Goal: Task Accomplishment & Management: Complete application form

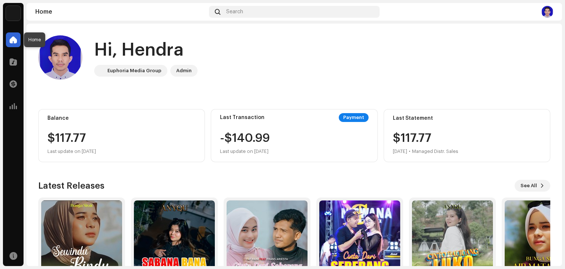
click at [13, 39] on span at bounding box center [13, 40] width 7 height 6
click at [15, 60] on span at bounding box center [13, 62] width 7 height 6
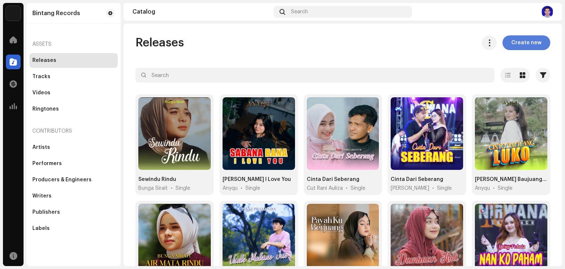
click at [519, 43] on span "Create new" at bounding box center [527, 42] width 30 height 15
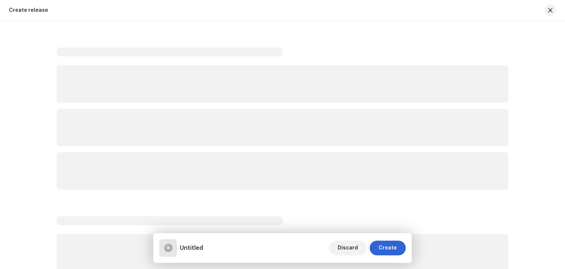
click at [519, 43] on div "Create release Untitled Discard Create" at bounding box center [343, 145] width 439 height 242
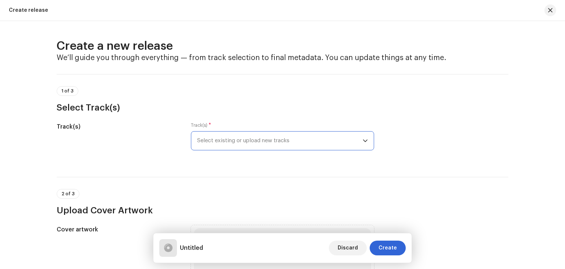
click at [307, 143] on span "Select existing or upload new tracks" at bounding box center [280, 140] width 166 height 18
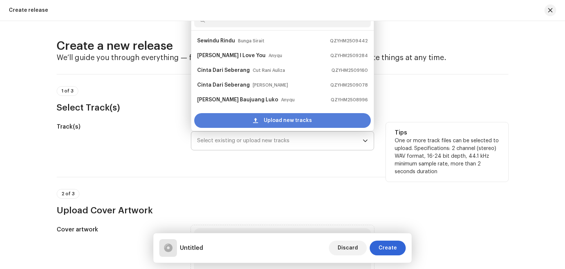
click at [281, 120] on span "Upload new tracks" at bounding box center [288, 120] width 48 height 15
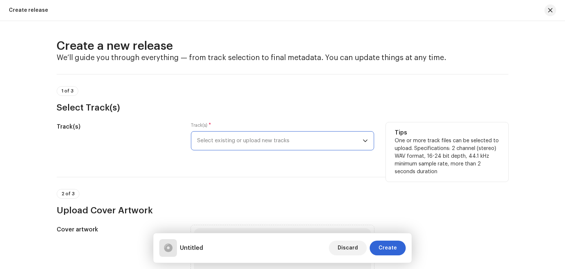
click at [246, 142] on span "Select existing or upload new tracks" at bounding box center [280, 140] width 166 height 18
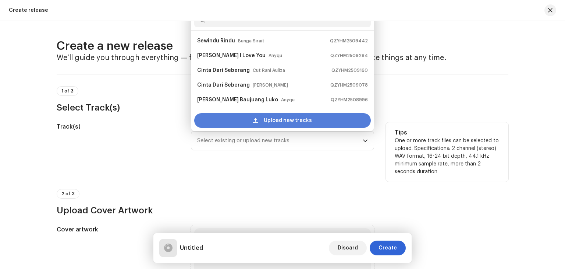
click at [284, 118] on span "Upload new tracks" at bounding box center [288, 120] width 48 height 15
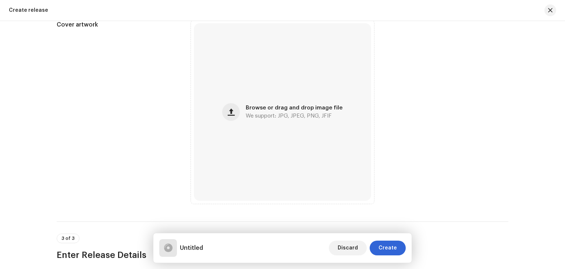
scroll to position [259, 0]
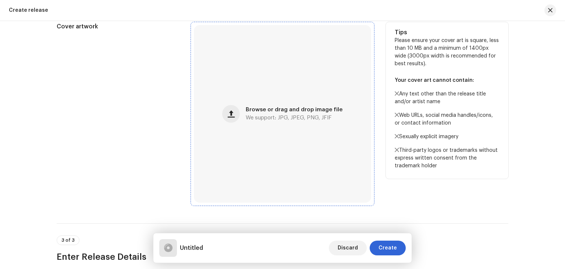
click at [259, 158] on div "Browse or drag and drop image file We support: JPG, JPEG, PNG, JFIF" at bounding box center [282, 113] width 177 height 177
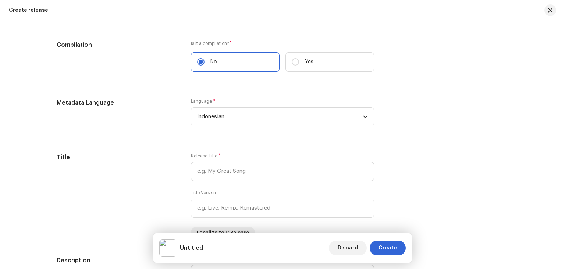
scroll to position [559, 0]
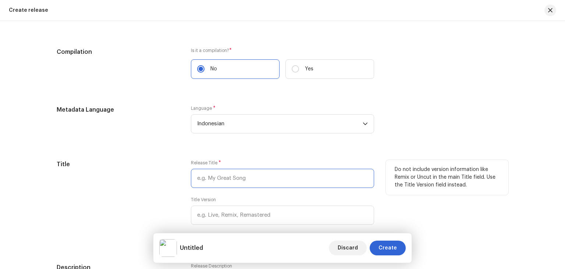
click at [283, 170] on input "text" at bounding box center [282, 178] width 183 height 19
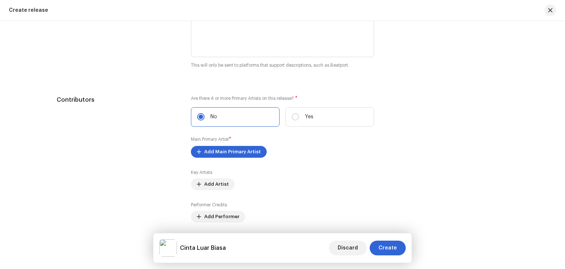
scroll to position [815, 0]
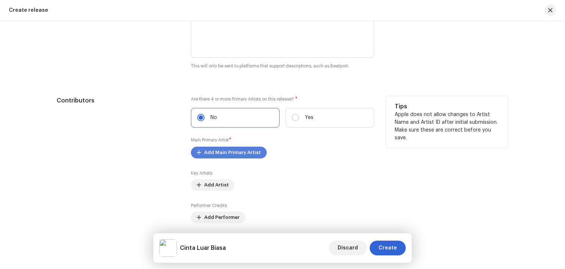
type input "Cinta Luar Biasa"
click at [243, 155] on span "Add Main Primary Artist" at bounding box center [232, 152] width 57 height 15
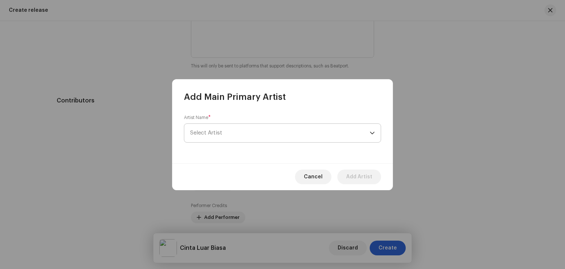
click at [258, 133] on span "Select Artist" at bounding box center [280, 133] width 180 height 18
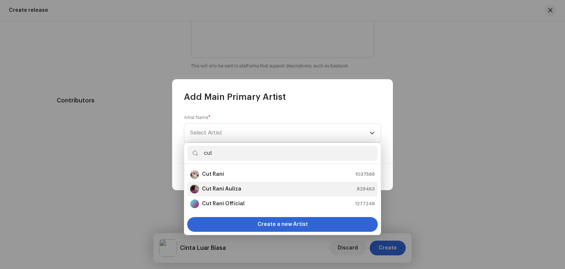
type input "cut"
click at [255, 191] on div "Cut Rani Auliza 829463" at bounding box center [282, 188] width 185 height 9
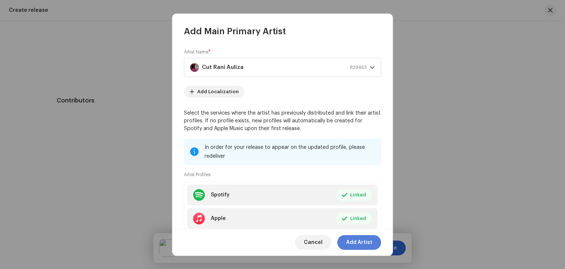
click at [354, 243] on span "Add Artist" at bounding box center [359, 242] width 26 height 15
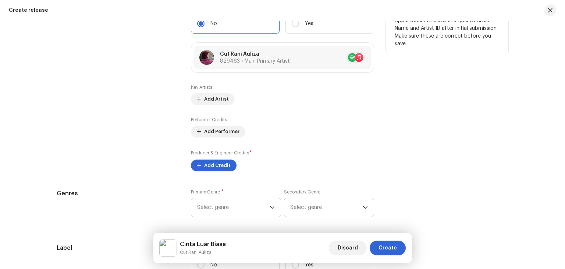
scroll to position [912, 0]
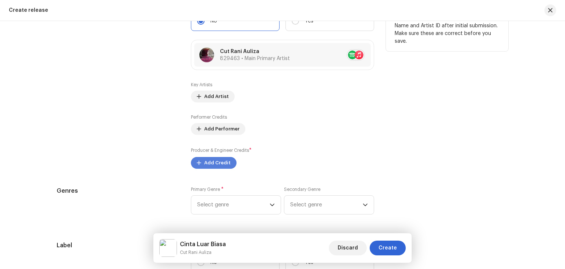
click at [204, 164] on span "Add Credit" at bounding box center [217, 162] width 27 height 15
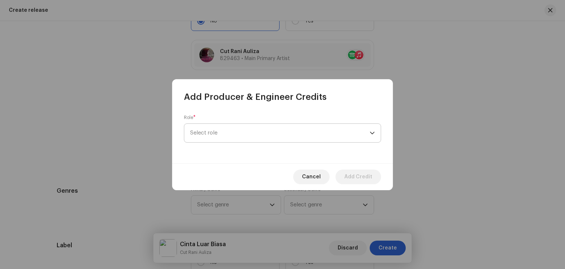
click at [234, 135] on span "Select role" at bounding box center [280, 133] width 180 height 18
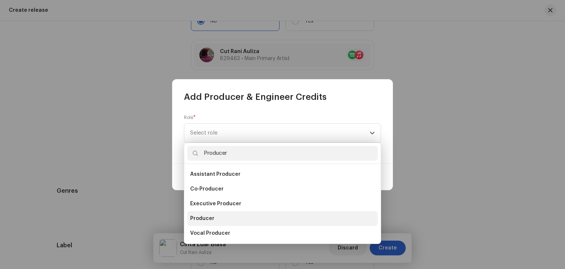
type input "Producer"
click at [232, 220] on li "Producer" at bounding box center [282, 218] width 191 height 15
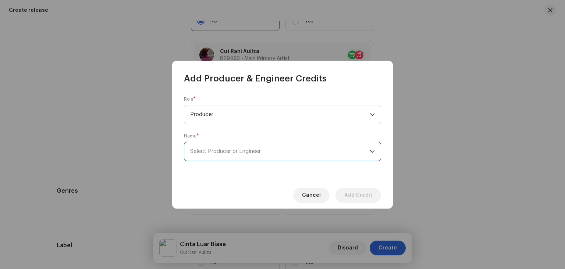
click at [282, 151] on span "Select Producer or Engineer" at bounding box center [280, 151] width 180 height 18
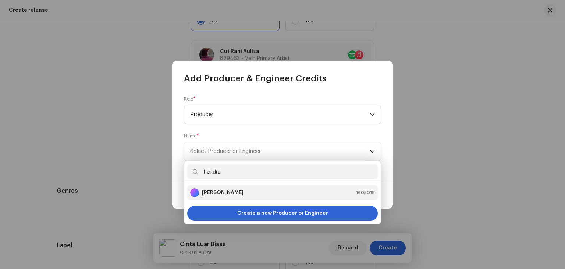
type input "hendra"
click at [269, 194] on div "[PERSON_NAME] 1605018" at bounding box center [282, 192] width 185 height 9
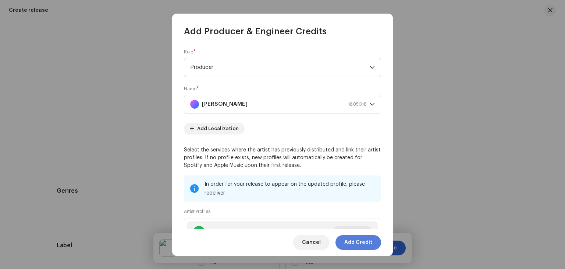
click at [352, 241] on span "Add Credit" at bounding box center [359, 242] width 28 height 15
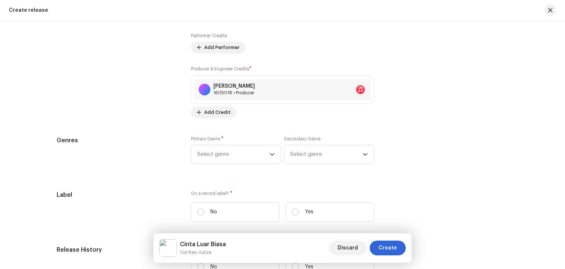
scroll to position [993, 0]
click at [270, 154] on icon "dropdown trigger" at bounding box center [272, 153] width 4 height 3
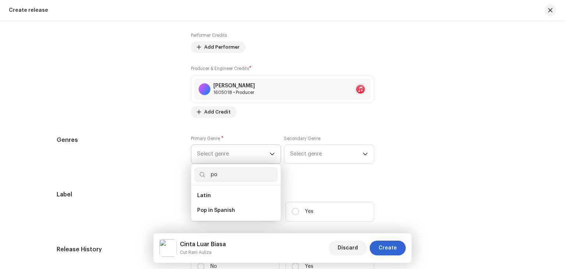
type input "p"
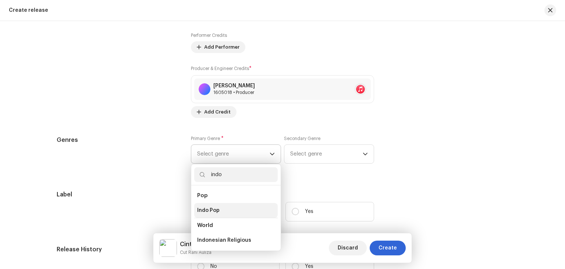
type input "indo"
click at [233, 211] on li "Indo Pop" at bounding box center [236, 210] width 84 height 15
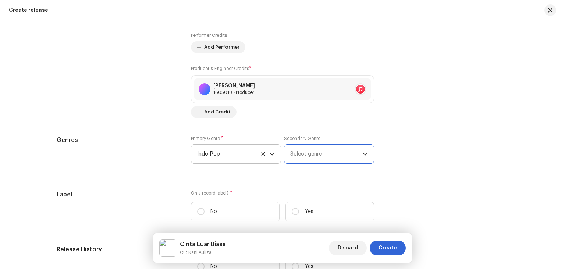
click at [318, 157] on span "Select genre" at bounding box center [326, 154] width 73 height 18
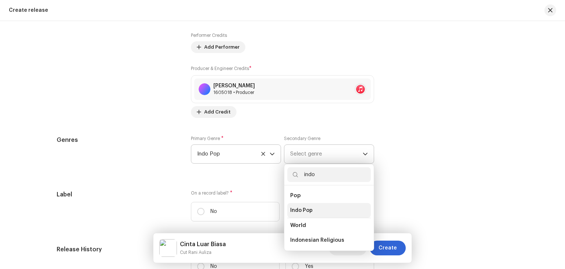
type input "indo"
click at [322, 213] on li "Indo Pop" at bounding box center [329, 210] width 84 height 15
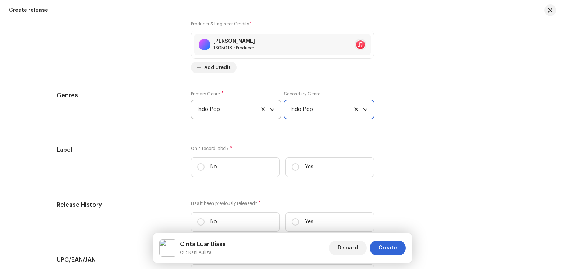
scroll to position [1038, 0]
click at [294, 169] on input "Yes" at bounding box center [295, 166] width 7 height 7
radio input "true"
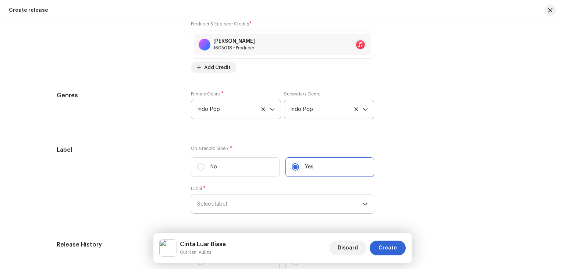
click at [294, 203] on span "Select label" at bounding box center [280, 204] width 166 height 18
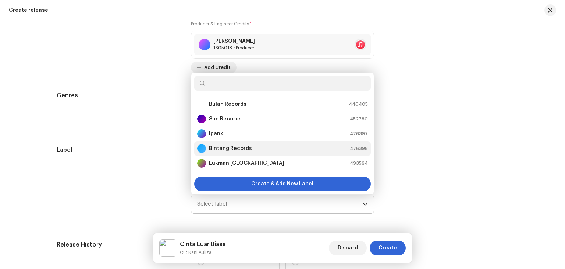
click at [269, 147] on div "Bintang Records 476398" at bounding box center [282, 148] width 171 height 9
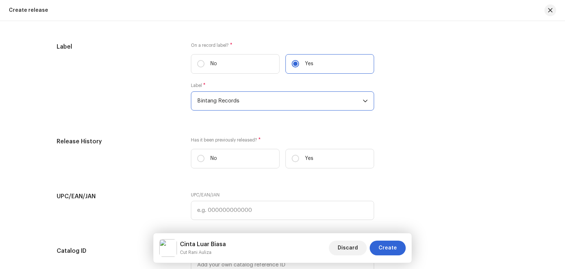
scroll to position [1160, 0]
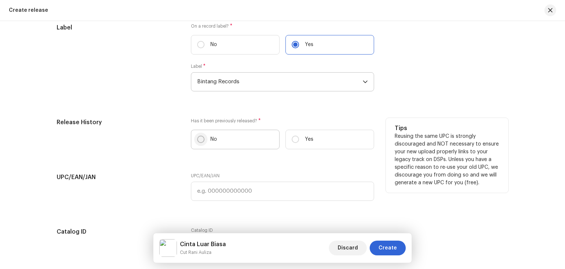
click at [200, 138] on input "No" at bounding box center [200, 138] width 7 height 7
radio input "true"
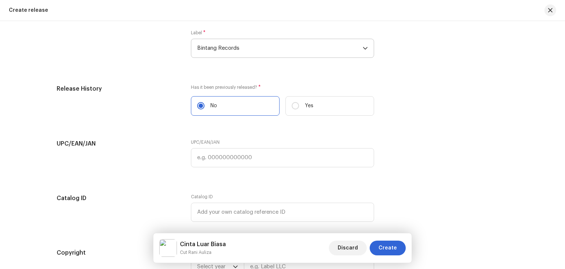
scroll to position [1195, 0]
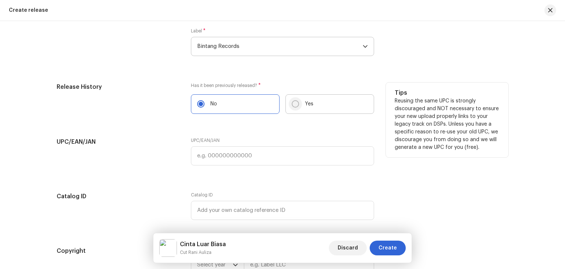
click at [296, 106] on input "Yes" at bounding box center [295, 103] width 7 height 7
radio input "true"
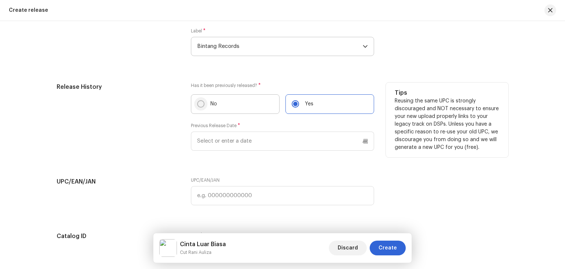
click at [197, 105] on input "No" at bounding box center [200, 103] width 7 height 7
radio input "true"
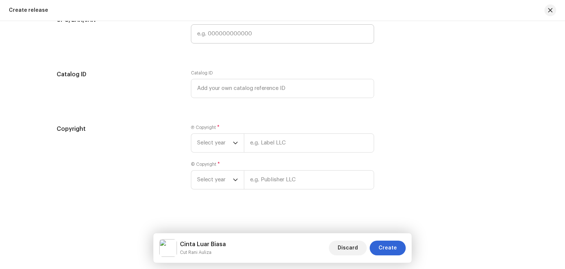
scroll to position [1320, 0]
click at [233, 142] on icon "dropdown trigger" at bounding box center [235, 142] width 4 height 3
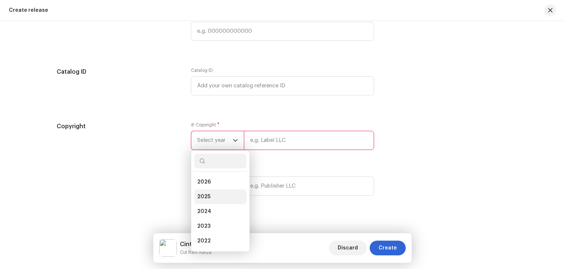
click at [217, 201] on li "2025" at bounding box center [220, 196] width 52 height 15
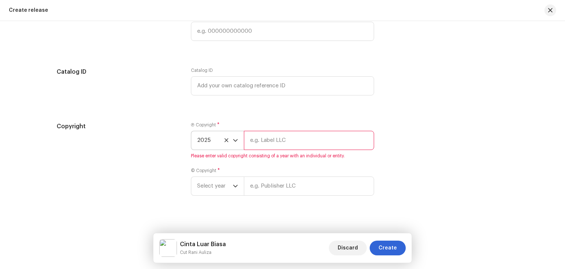
click at [281, 148] on input "text" at bounding box center [309, 140] width 130 height 19
type input "Bintang Records"
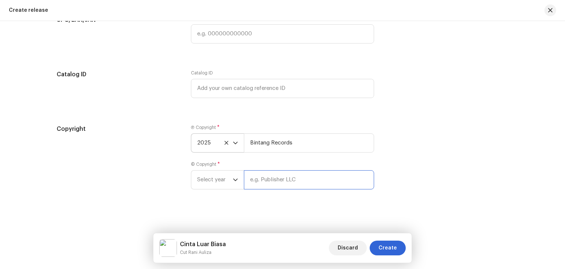
click at [278, 182] on input "text" at bounding box center [309, 179] width 130 height 19
type input "Bintang Records"
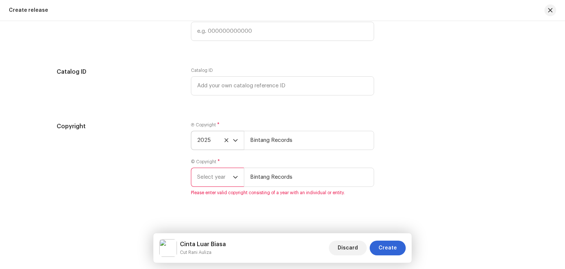
click at [230, 181] on span "Select year" at bounding box center [215, 177] width 36 height 18
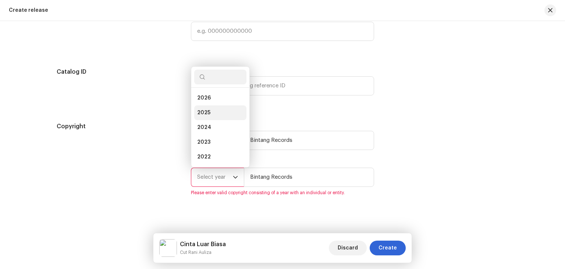
click at [217, 117] on li "2025" at bounding box center [220, 112] width 52 height 15
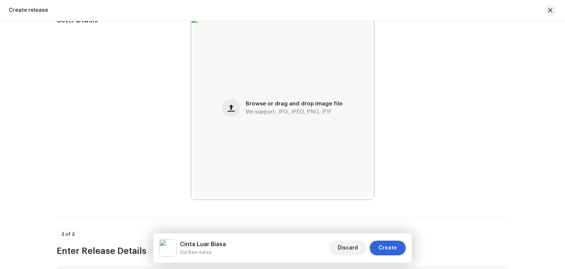
scroll to position [295, 0]
click at [391, 249] on span "Create" at bounding box center [388, 247] width 18 height 15
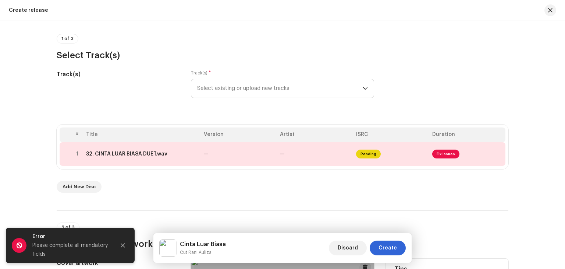
scroll to position [0, 0]
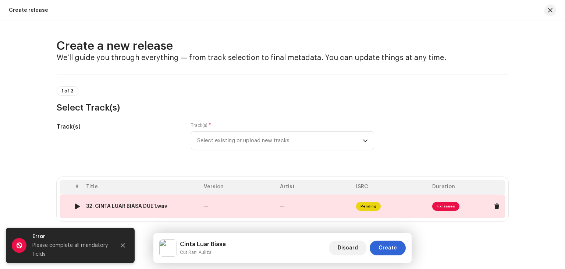
click at [448, 206] on span "Fix Issues" at bounding box center [445, 206] width 27 height 9
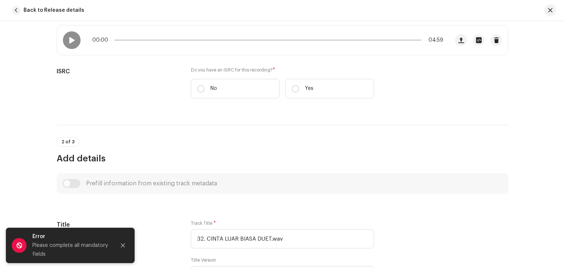
scroll to position [126, 0]
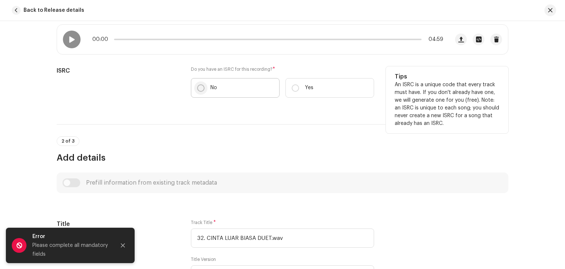
click at [198, 88] on input "No" at bounding box center [200, 87] width 7 height 7
radio input "true"
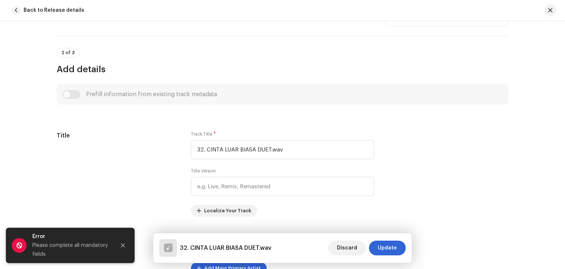
scroll to position [237, 0]
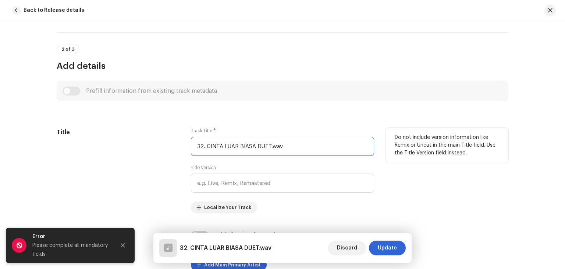
drag, startPoint x: 284, startPoint y: 145, endPoint x: 167, endPoint y: 145, distance: 117.4
click at [167, 145] on div "Title Track Title * 32. CINTA LUAR BIASA DUET.wav Title Version Localize Your T…" at bounding box center [283, 170] width 452 height 85
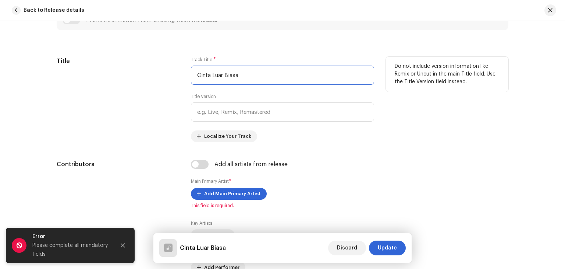
scroll to position [308, 0]
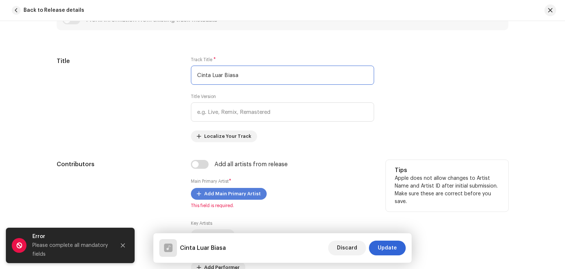
type input "Cinta Luar Biasa"
click at [244, 195] on span "Add Main Primary Artist" at bounding box center [232, 193] width 57 height 15
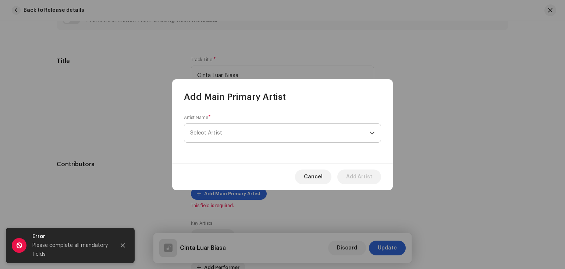
click at [250, 136] on span "Select Artist" at bounding box center [280, 133] width 180 height 18
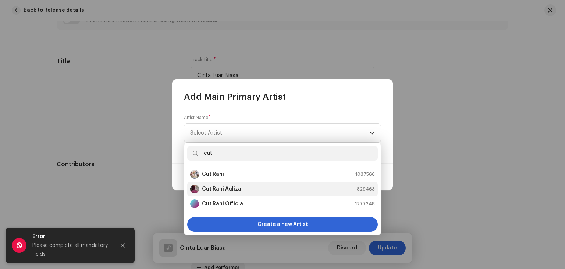
type input "cut"
click at [257, 191] on div "Cut Rani Auliza 829463" at bounding box center [282, 188] width 185 height 9
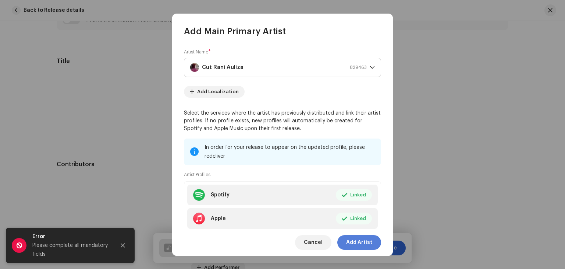
click at [360, 242] on span "Add Artist" at bounding box center [359, 242] width 26 height 15
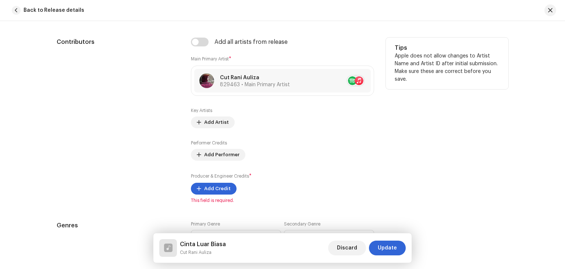
scroll to position [430, 0]
click at [209, 190] on span "Add Credit" at bounding box center [217, 188] width 27 height 15
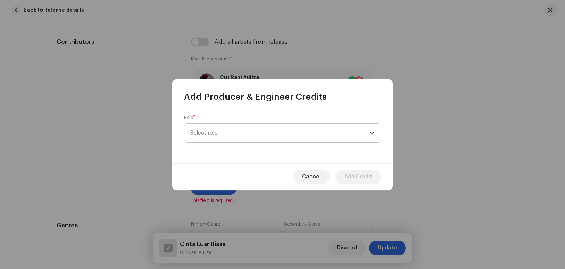
click at [340, 130] on span "Select role" at bounding box center [280, 133] width 180 height 18
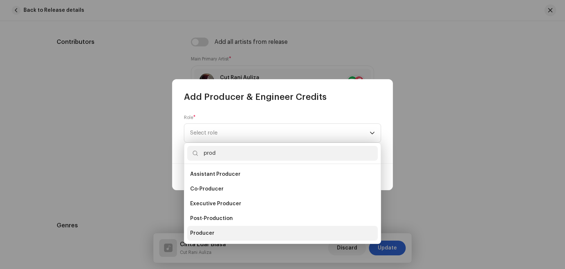
type input "prod"
click at [250, 236] on li "Producer" at bounding box center [282, 233] width 191 height 15
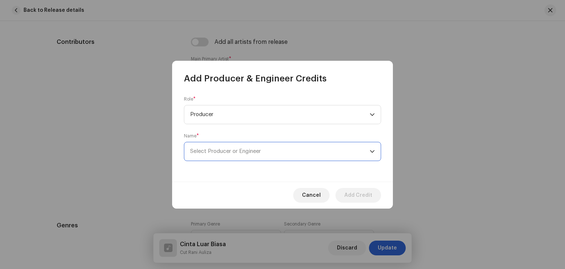
click at [290, 153] on span "Select Producer or Engineer" at bounding box center [280, 151] width 180 height 18
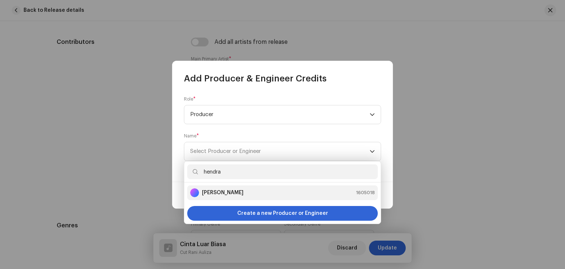
type input "hendra"
click at [275, 196] on div "[PERSON_NAME] 1605018" at bounding box center [282, 192] width 185 height 9
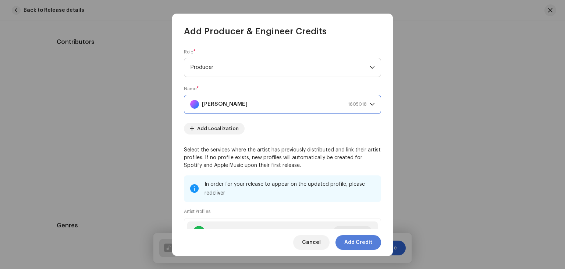
click at [368, 240] on span "Add Credit" at bounding box center [359, 242] width 28 height 15
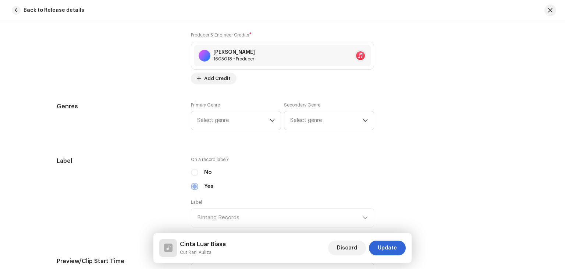
scroll to position [572, 0]
click at [272, 119] on icon "dropdown trigger" at bounding box center [272, 118] width 5 height 5
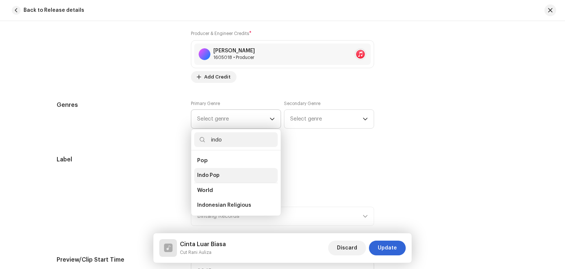
type input "indo"
click at [236, 177] on li "Indo Pop" at bounding box center [236, 175] width 84 height 15
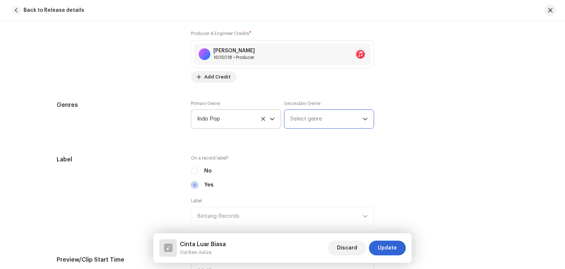
click at [321, 120] on span "Select genre" at bounding box center [326, 119] width 73 height 18
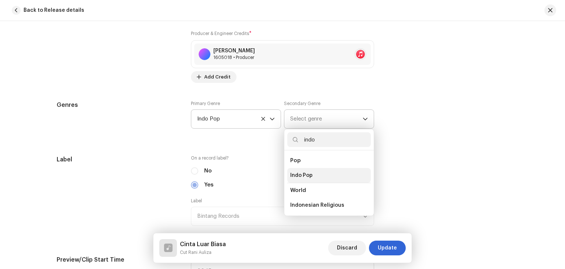
type input "indo"
click at [321, 177] on li "Indo Pop" at bounding box center [329, 175] width 84 height 15
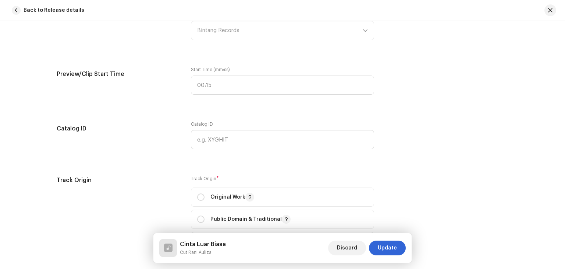
scroll to position [792, 0]
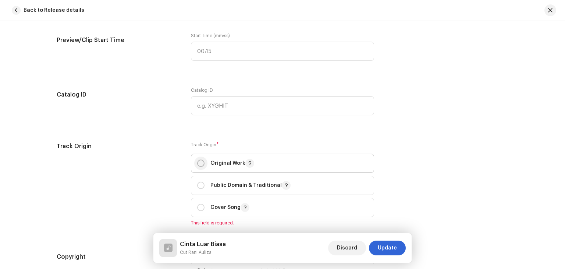
click at [199, 165] on input "radio" at bounding box center [200, 162] width 7 height 7
radio input "true"
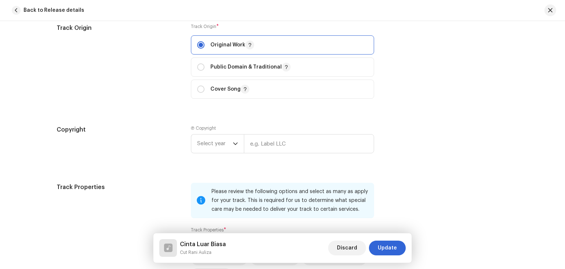
scroll to position [911, 0]
click at [234, 145] on icon "dropdown trigger" at bounding box center [235, 142] width 5 height 5
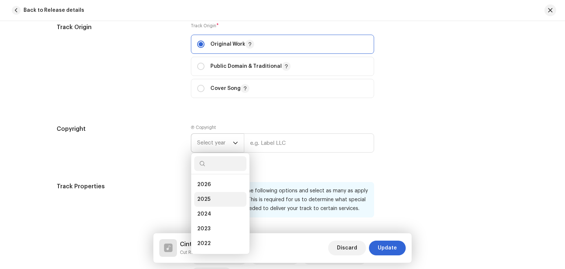
click at [216, 204] on li "2025" at bounding box center [220, 199] width 52 height 15
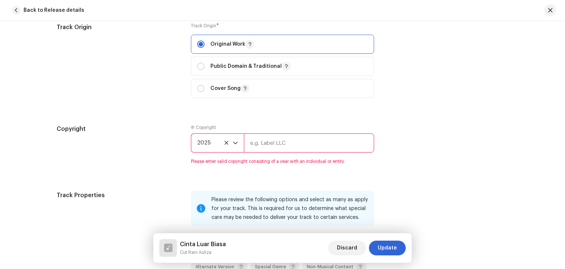
click at [281, 143] on input "text" at bounding box center [309, 142] width 130 height 19
type input "Bintang Records"
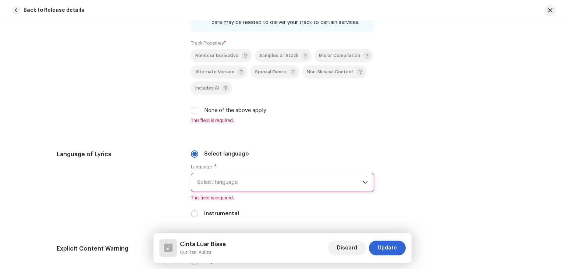
scroll to position [1097, 0]
click at [193, 112] on input "None of the above apply" at bounding box center [194, 109] width 7 height 7
checkbox input "true"
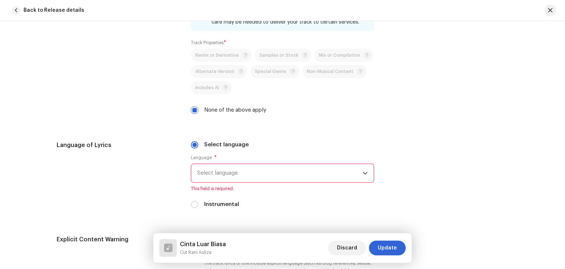
click at [219, 174] on span "Select language" at bounding box center [280, 173] width 166 height 18
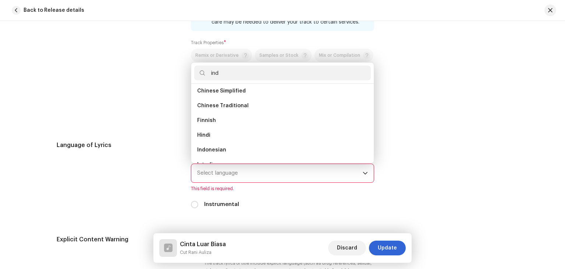
scroll to position [0, 0]
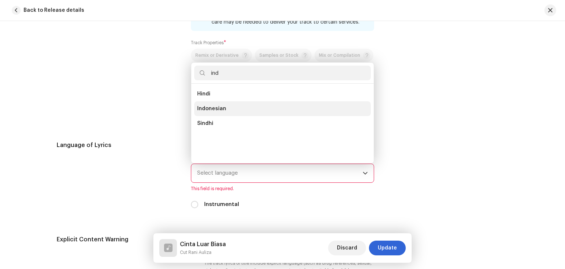
type input "ind"
click at [256, 111] on li "Indonesian" at bounding box center [282, 108] width 177 height 15
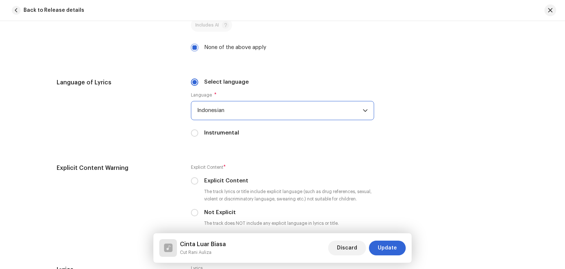
scroll to position [1167, 0]
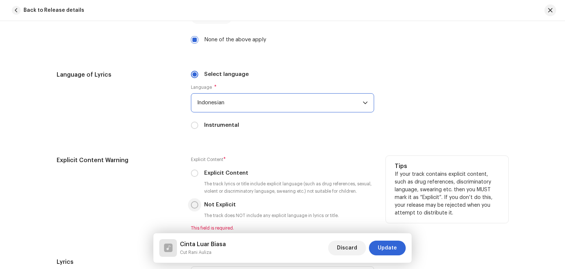
click at [193, 208] on input "Not Explicit" at bounding box center [194, 204] width 7 height 7
radio input "true"
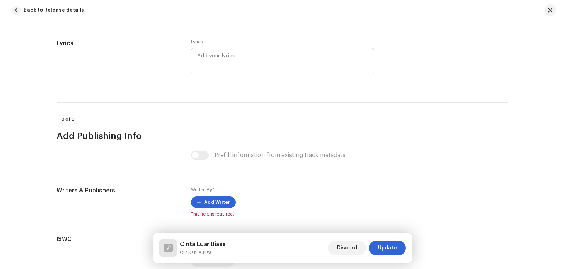
scroll to position [1397, 0]
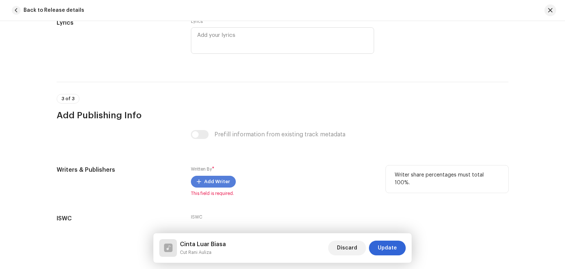
click at [216, 186] on span "Add Writer" at bounding box center [217, 181] width 26 height 15
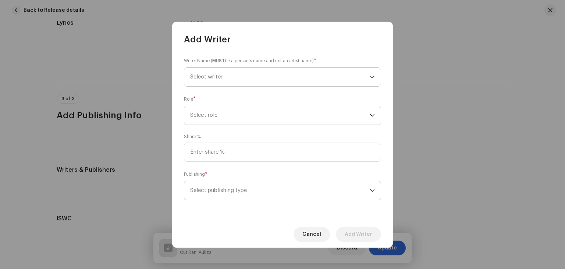
click at [230, 78] on span "Select writer" at bounding box center [280, 77] width 180 height 18
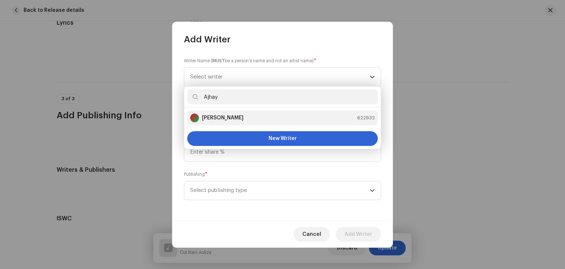
type input "Ajhay"
click at [243, 117] on div "[PERSON_NAME] 622932" at bounding box center [282, 117] width 185 height 9
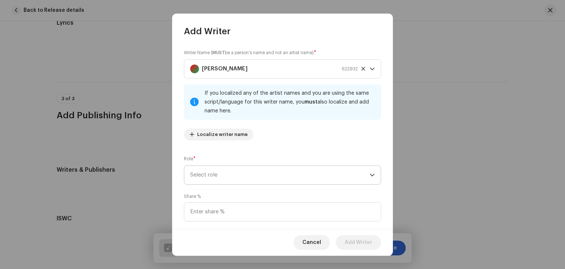
click at [238, 177] on span "Select role" at bounding box center [280, 175] width 180 height 18
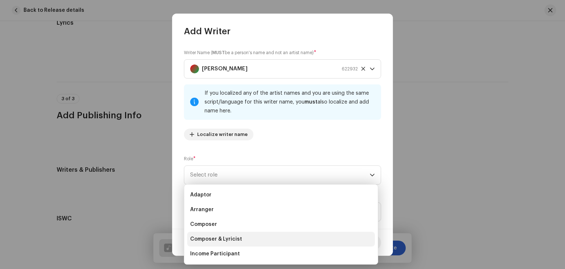
click at [251, 241] on li "Composer & Lyricist" at bounding box center [281, 239] width 188 height 15
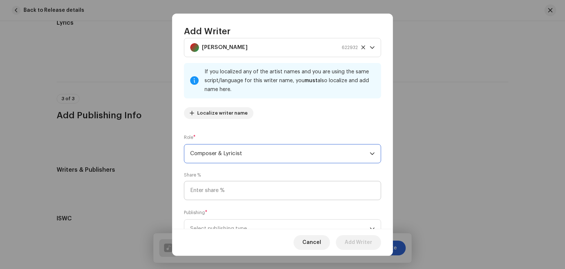
scroll to position [26, 0]
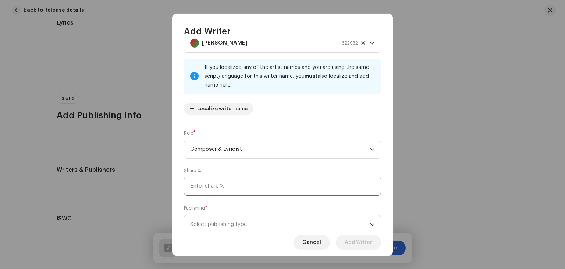
click at [233, 186] on input at bounding box center [282, 185] width 197 height 19
type input "100.00"
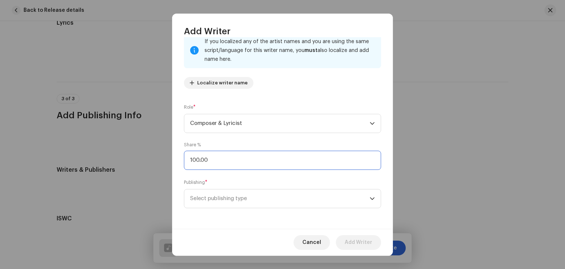
scroll to position [52, 0]
click at [270, 199] on span "Select publishing type" at bounding box center [280, 198] width 180 height 18
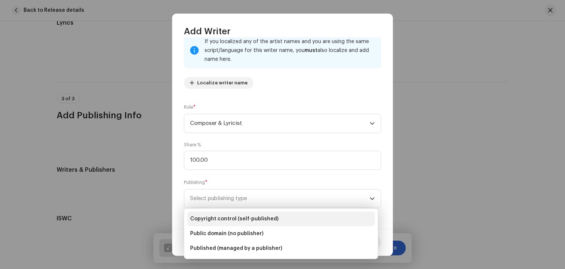
click at [283, 220] on li "Copyright control (self-published)" at bounding box center [281, 218] width 188 height 15
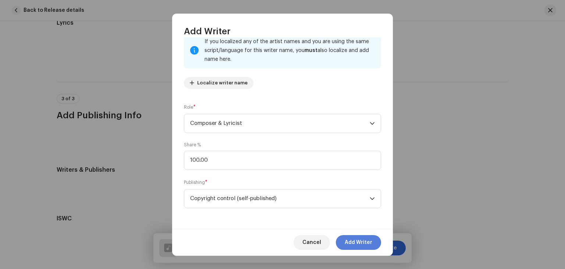
click at [364, 243] on span "Add Writer" at bounding box center [359, 242] width 28 height 15
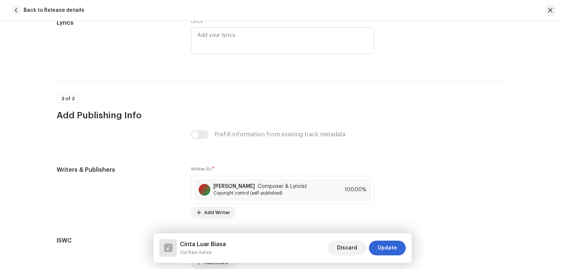
scroll to position [1469, 0]
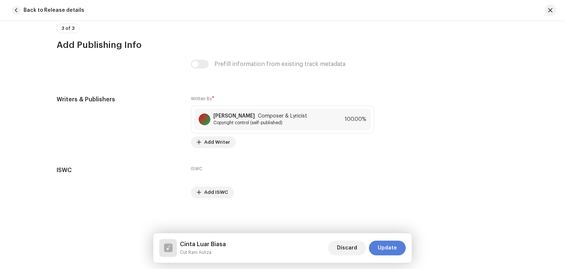
click at [395, 250] on span "Update" at bounding box center [387, 247] width 19 height 15
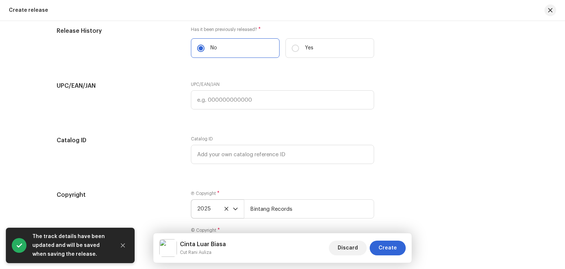
scroll to position [1260, 0]
click at [393, 248] on span "Create" at bounding box center [388, 247] width 18 height 15
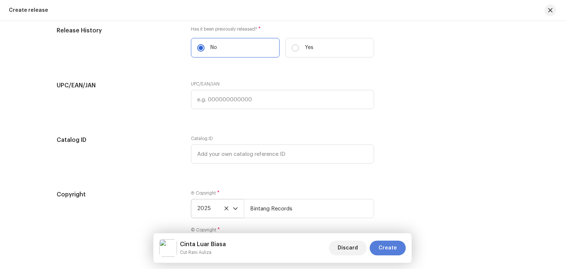
scroll to position [1251, 0]
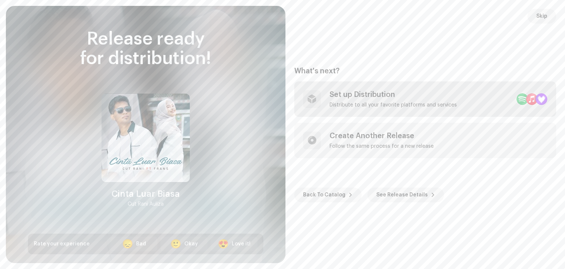
click at [466, 103] on div "Set up Distribution Distribute to all your favorite platforms and services" at bounding box center [425, 98] width 262 height 35
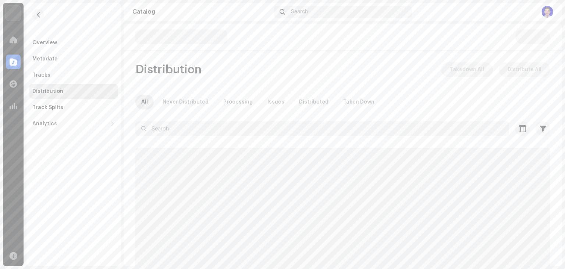
click at [466, 103] on div "All Never Distributed Processing Issues Distributed Taken Down" at bounding box center [342, 102] width 415 height 15
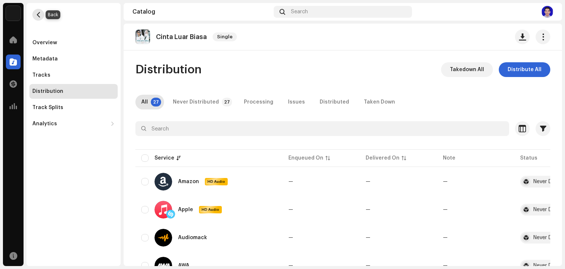
click at [40, 17] on span "button" at bounding box center [39, 15] width 6 height 6
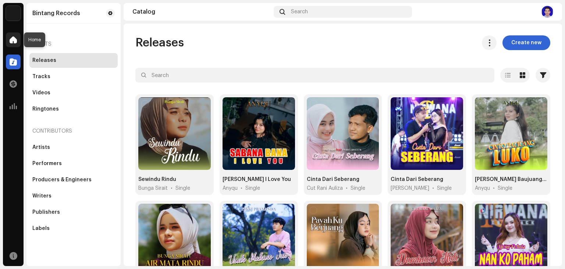
click at [15, 38] on span at bounding box center [13, 40] width 7 height 6
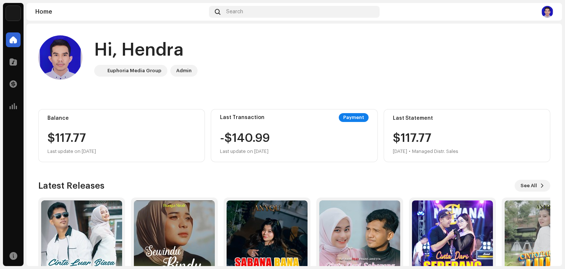
scroll to position [49, 0]
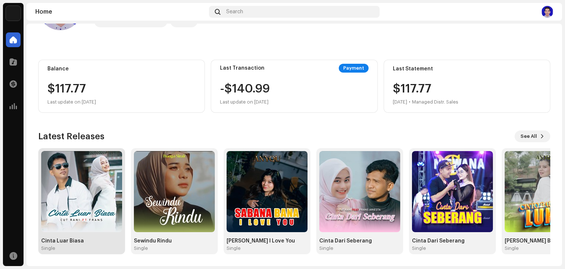
click at [87, 188] on img at bounding box center [81, 191] width 81 height 81
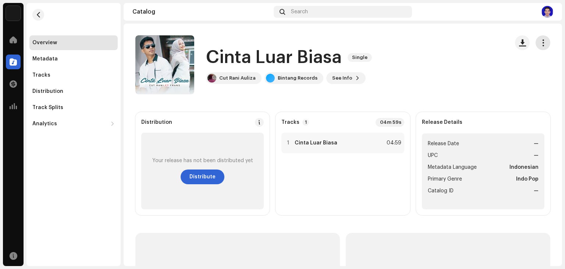
click at [540, 46] on span "button" at bounding box center [543, 43] width 7 height 6
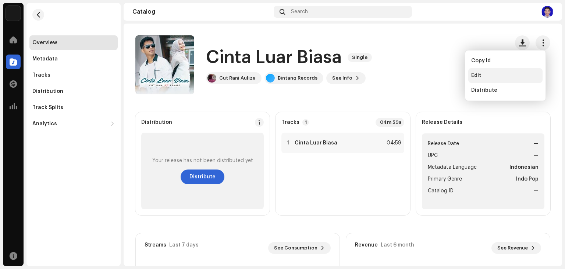
click at [526, 75] on div "Edit" at bounding box center [505, 76] width 68 height 6
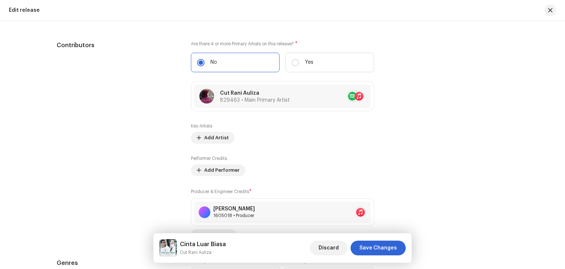
scroll to position [886, 0]
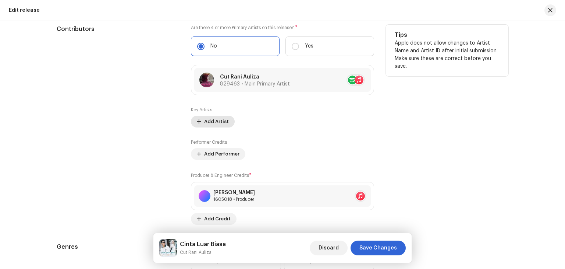
click at [218, 123] on span "Add Artist" at bounding box center [216, 121] width 25 height 15
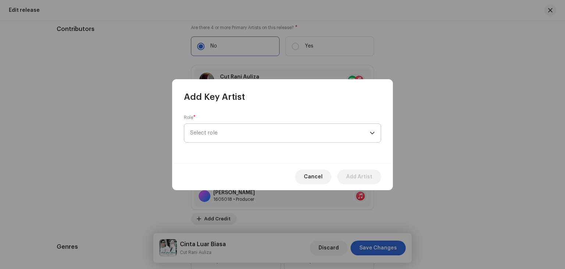
click at [225, 136] on span "Select role" at bounding box center [280, 133] width 180 height 18
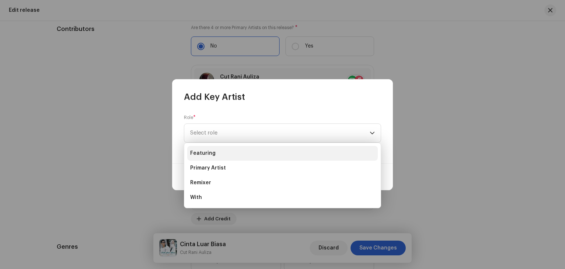
click at [225, 155] on li "Featuring" at bounding box center [282, 153] width 191 height 15
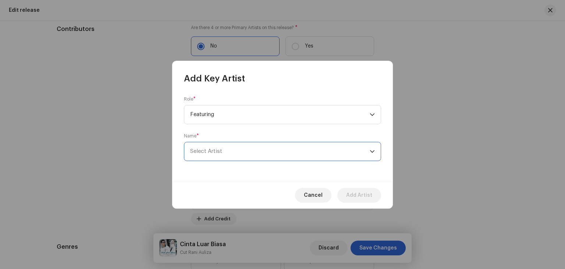
click at [223, 154] on span "Select Artist" at bounding box center [280, 151] width 180 height 18
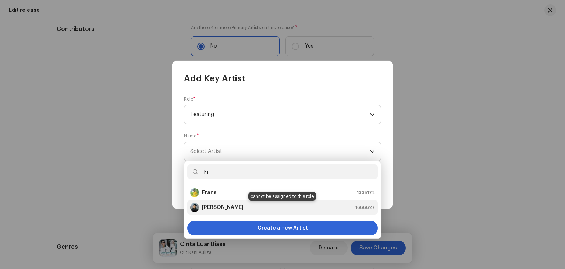
type input "Fr"
click at [239, 206] on div "[PERSON_NAME] 1666627" at bounding box center [282, 207] width 185 height 9
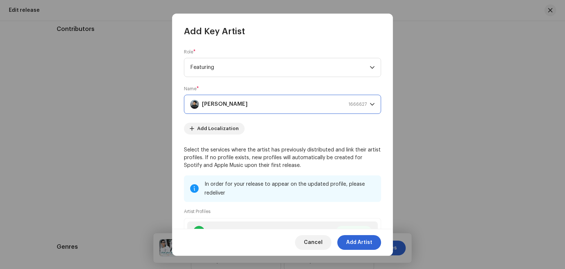
click at [196, 105] on img "Frans Ariesta" at bounding box center [194, 104] width 9 height 9
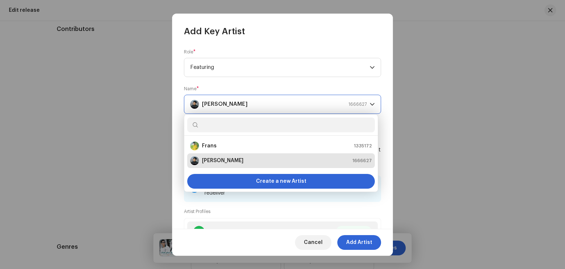
click at [196, 105] on img "Frans Ariesta" at bounding box center [194, 104] width 9 height 9
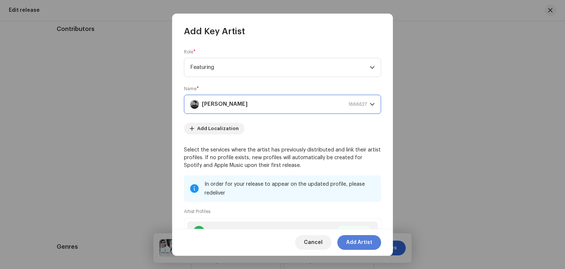
click at [365, 246] on span "Add Artist" at bounding box center [359, 242] width 26 height 15
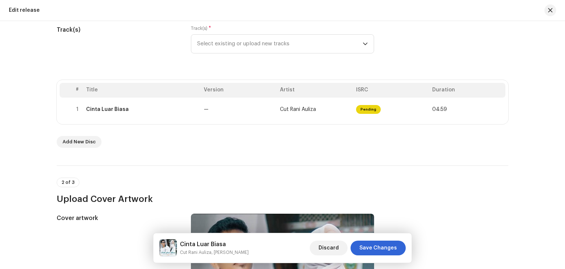
scroll to position [96, 0]
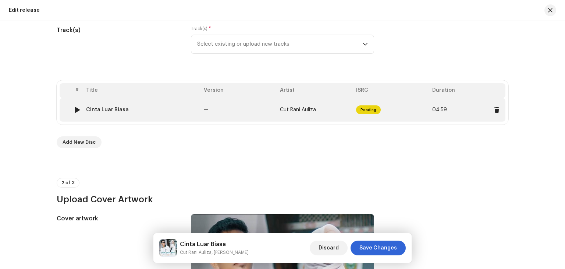
click at [394, 114] on td "Pending" at bounding box center [391, 110] width 76 height 24
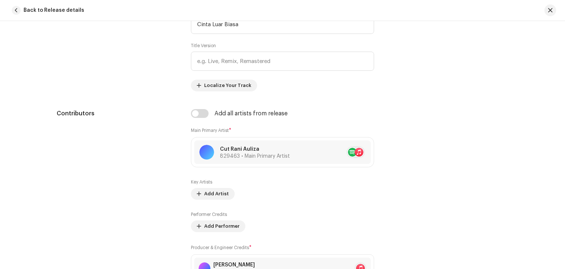
scroll to position [362, 0]
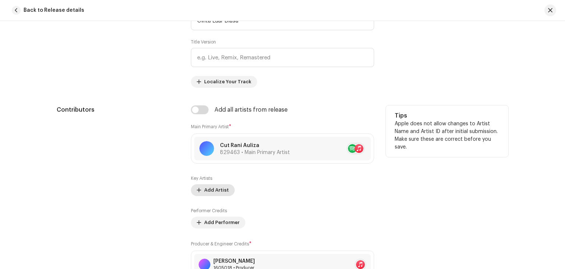
click at [212, 192] on span "Add Artist" at bounding box center [216, 190] width 25 height 15
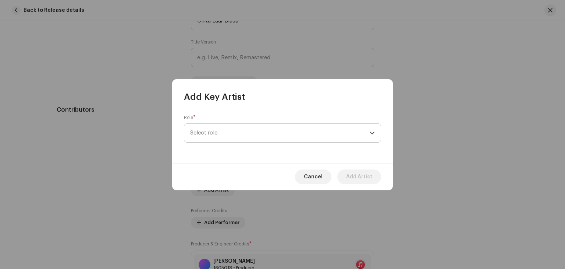
click at [218, 136] on span "Select role" at bounding box center [280, 133] width 180 height 18
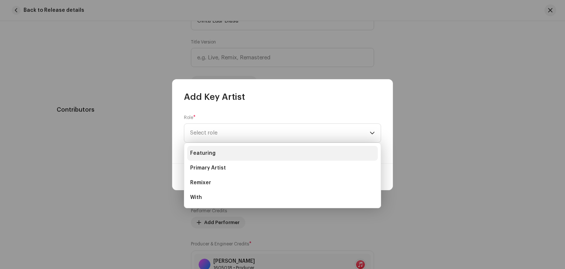
click at [225, 153] on li "Featuring" at bounding box center [282, 153] width 191 height 15
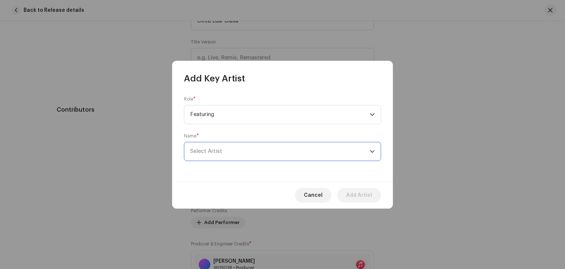
click at [230, 153] on span "Select Artist" at bounding box center [280, 151] width 180 height 18
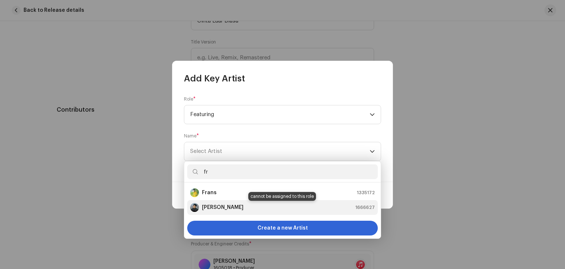
type input "fr"
click at [244, 206] on div "[PERSON_NAME] 1666627" at bounding box center [282, 207] width 185 height 9
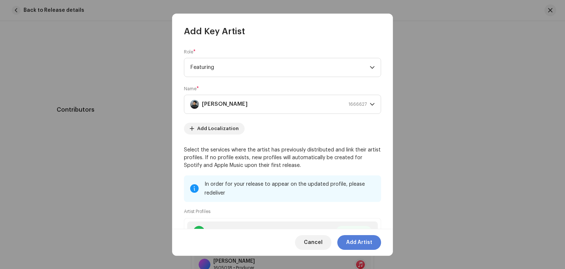
click at [359, 243] on span "Add Artist" at bounding box center [359, 242] width 26 height 15
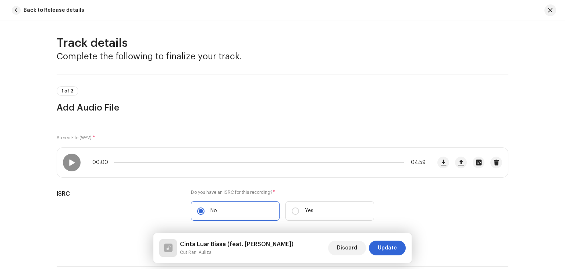
scroll to position [0, 0]
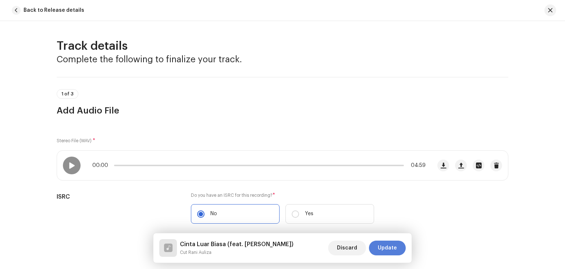
click at [390, 246] on span "Update" at bounding box center [387, 247] width 19 height 15
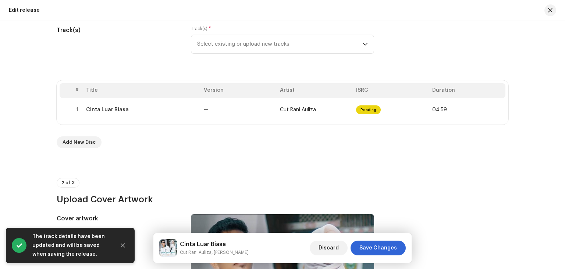
click at [390, 246] on span "Save Changes" at bounding box center [379, 247] width 38 height 15
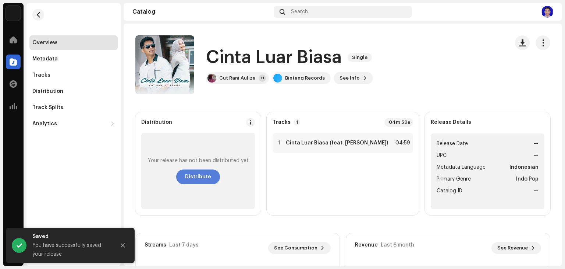
click at [203, 179] on span "Distribute" at bounding box center [198, 176] width 26 height 15
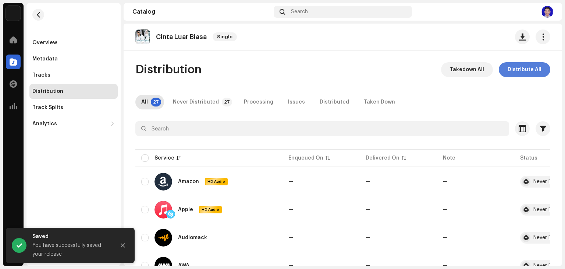
click at [523, 65] on span "Distribute All" at bounding box center [525, 69] width 34 height 15
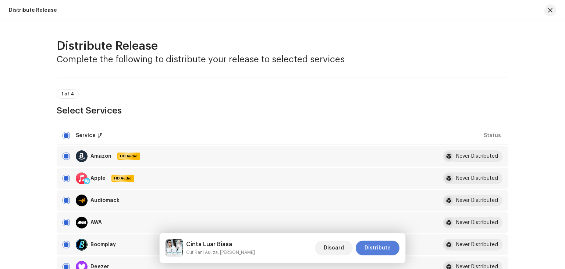
click at [390, 244] on span "Distribute" at bounding box center [378, 247] width 26 height 15
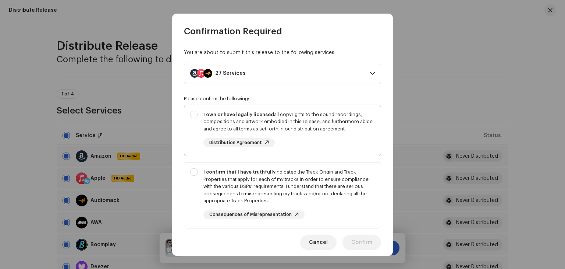
click at [194, 113] on div "I own or have legally licensed all copyrights to the sound recordings, composit…" at bounding box center [282, 129] width 197 height 48
checkbox input "true"
click at [195, 171] on div "I confirm that I have truthfully indicated the Track Origin and Track Propertie…" at bounding box center [282, 193] width 197 height 63
checkbox input "true"
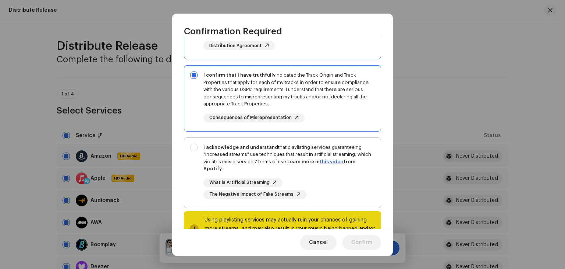
scroll to position [97, 0]
click at [194, 145] on div "I acknowledge and understand that playlisting services guaranteeing "increased …" at bounding box center [282, 170] width 197 height 67
checkbox input "true"
click at [363, 241] on span "Confirm" at bounding box center [362, 242] width 21 height 15
